Goal: Check status: Check status

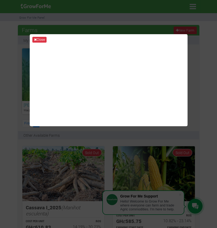
click at [38, 40] on button "Close" at bounding box center [39, 40] width 14 height 6
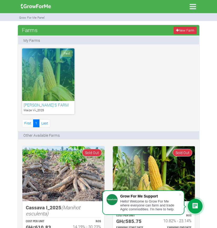
click at [193, 8] on icon at bounding box center [192, 6] width 11 height 11
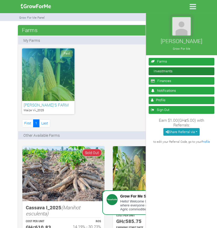
click at [165, 71] on link "Investments" at bounding box center [181, 71] width 66 height 8
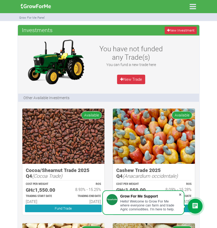
click at [179, 194] on span at bounding box center [179, 194] width 5 height 5
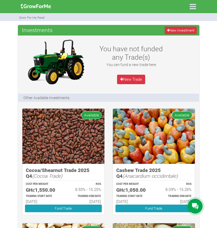
click at [192, 2] on icon at bounding box center [192, 6] width 11 height 11
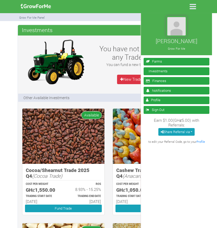
click at [192, 6] on icon at bounding box center [192, 6] width 11 height 11
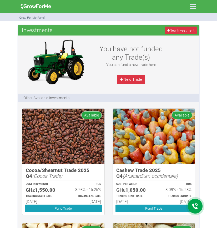
click at [188, 7] on icon at bounding box center [192, 6] width 11 height 11
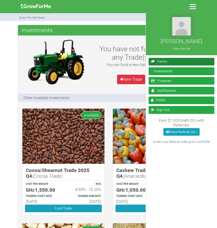
click at [167, 60] on link "Farms" at bounding box center [181, 62] width 66 height 8
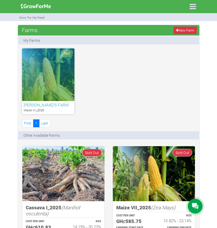
click at [57, 81] on div "Paid" at bounding box center [48, 74] width 52 height 53
